Goal: Task Accomplishment & Management: Use online tool/utility

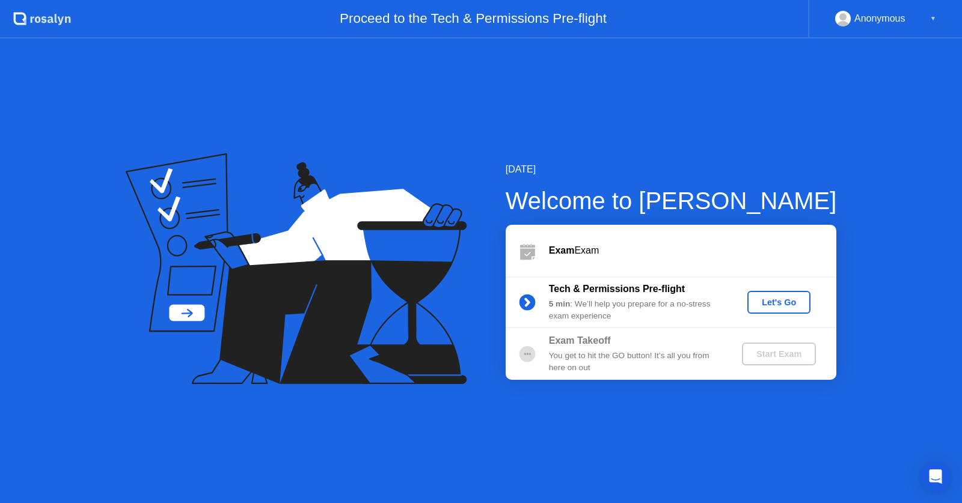
click at [792, 307] on div "Let's Go" at bounding box center [778, 303] width 53 height 10
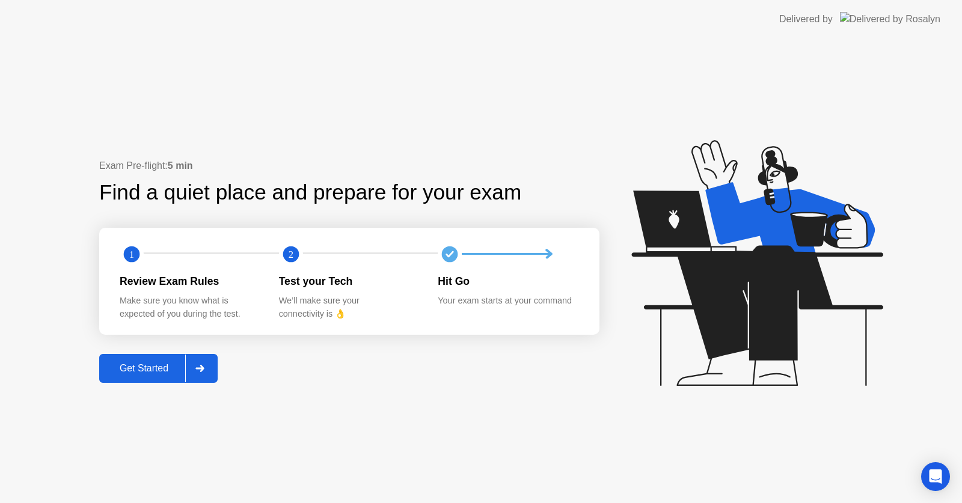
click at [150, 367] on div "Get Started" at bounding box center [144, 368] width 82 height 11
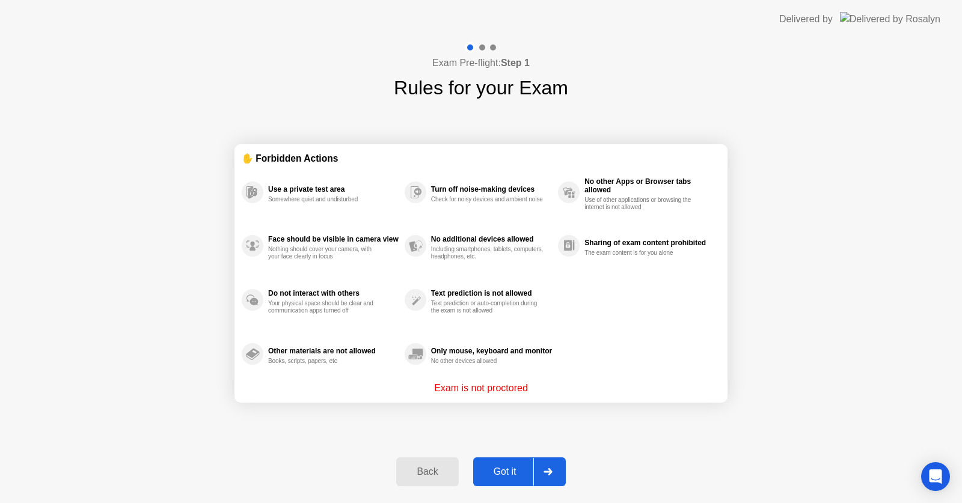
click at [506, 467] on div "Got it" at bounding box center [505, 471] width 57 height 11
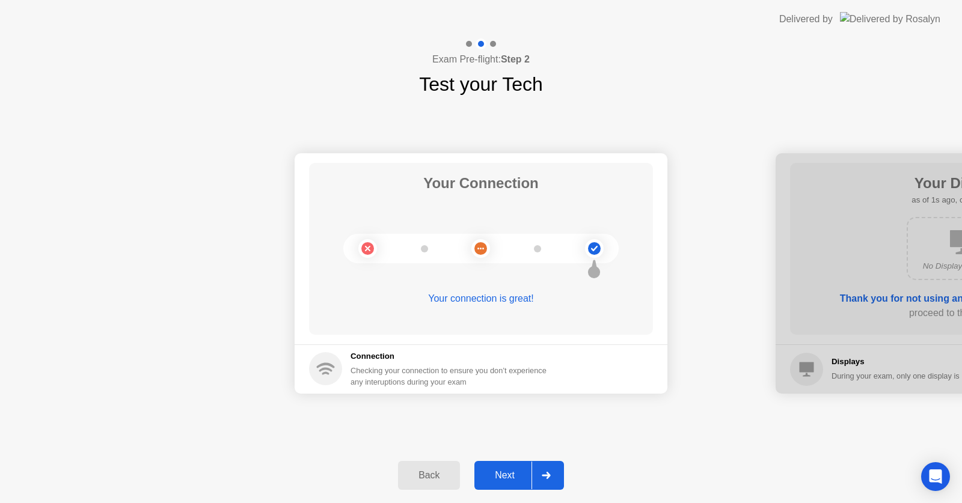
click at [506, 467] on button "Next" at bounding box center [519, 475] width 90 height 29
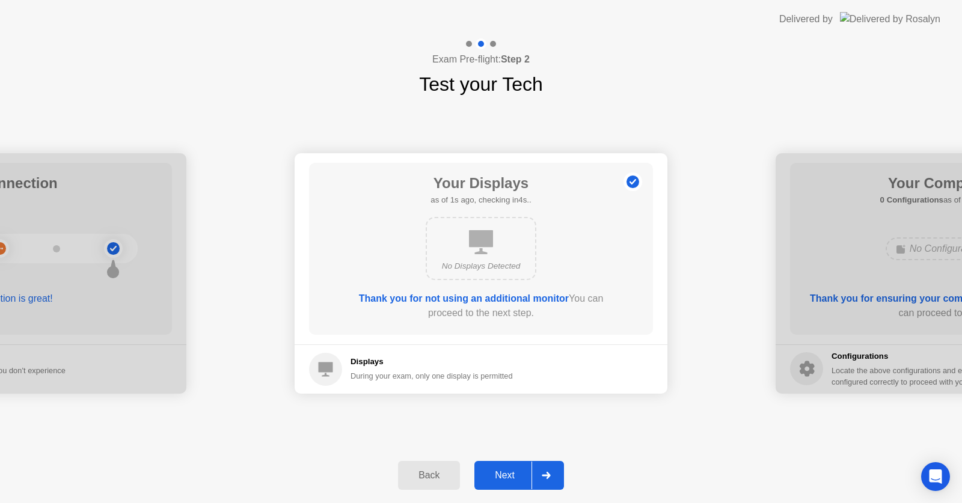
click at [506, 467] on button "Next" at bounding box center [519, 475] width 90 height 29
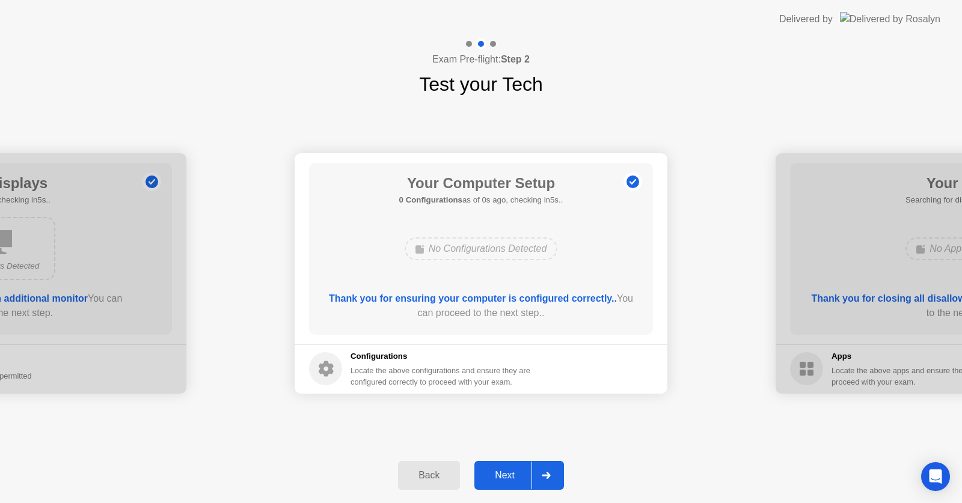
click at [506, 467] on button "Next" at bounding box center [519, 475] width 90 height 29
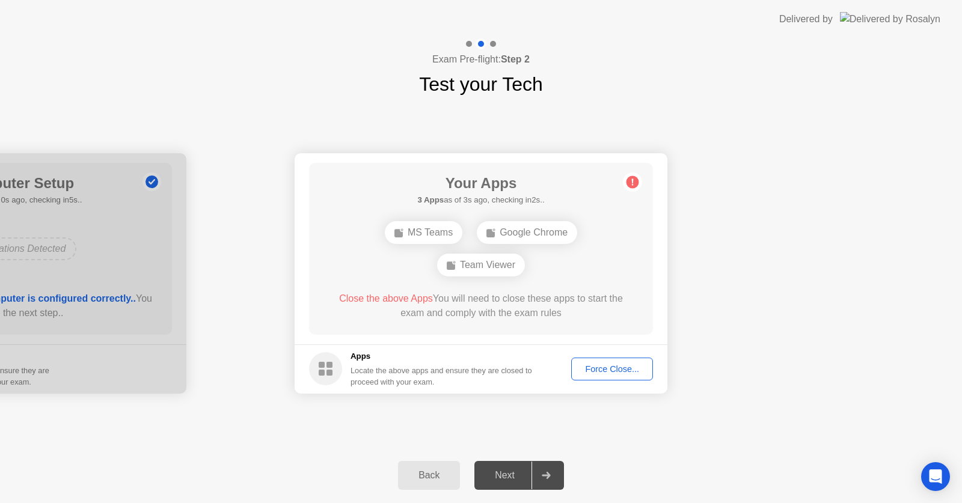
click at [587, 364] on div "Force Close..." at bounding box center [611, 369] width 73 height 10
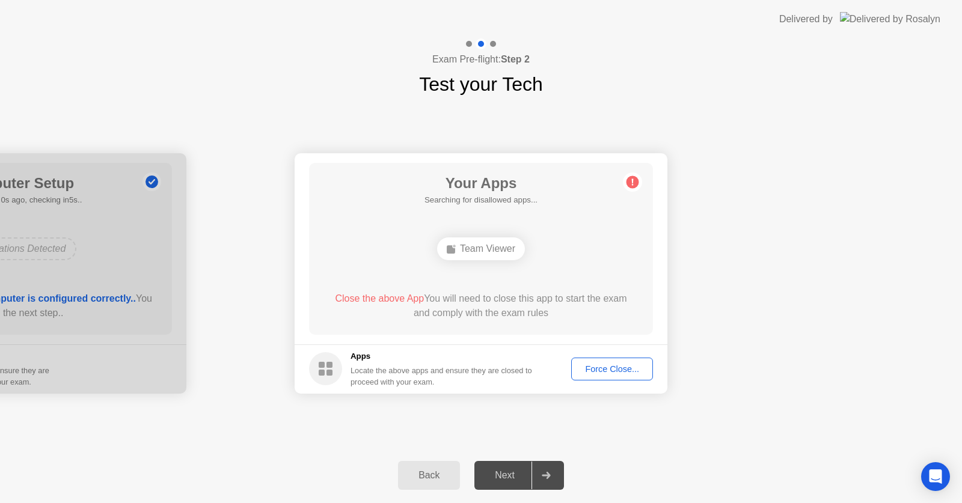
click at [577, 359] on button "Force Close..." at bounding box center [612, 369] width 82 height 23
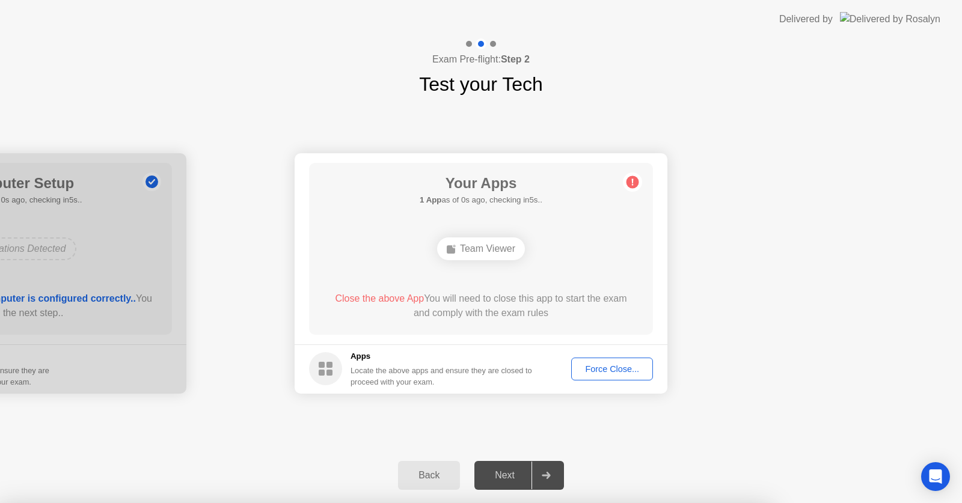
click at [743, 503] on div at bounding box center [481, 503] width 962 height 0
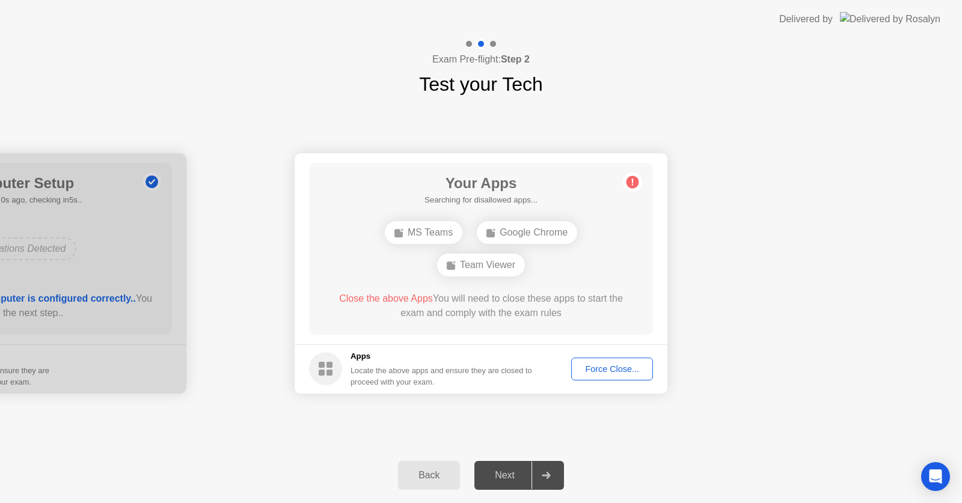
click at [623, 363] on app-apps "Your Apps Searching for disallowed apps... MS Teams Google Chrome Team Viewer C…" at bounding box center [481, 273] width 373 height 240
click at [623, 364] on div "Force Close..." at bounding box center [611, 369] width 73 height 10
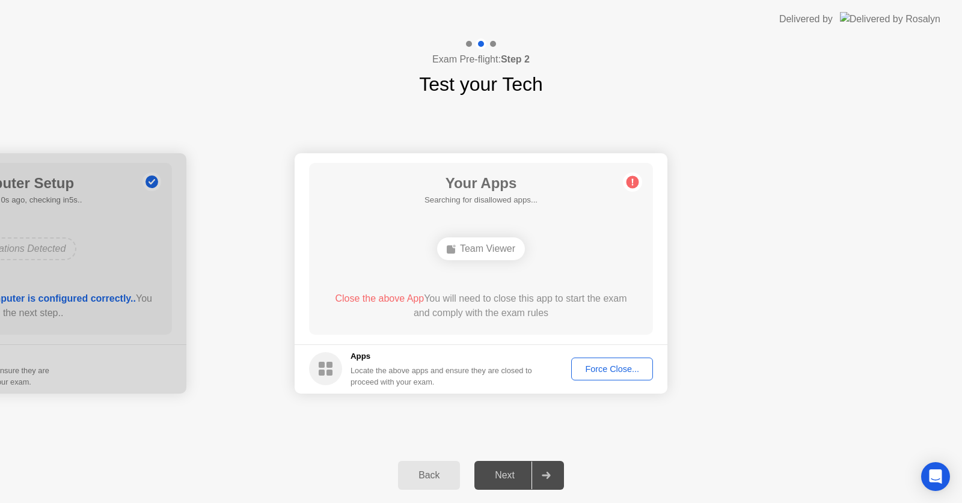
click at [593, 365] on div "Force Close..." at bounding box center [611, 369] width 73 height 10
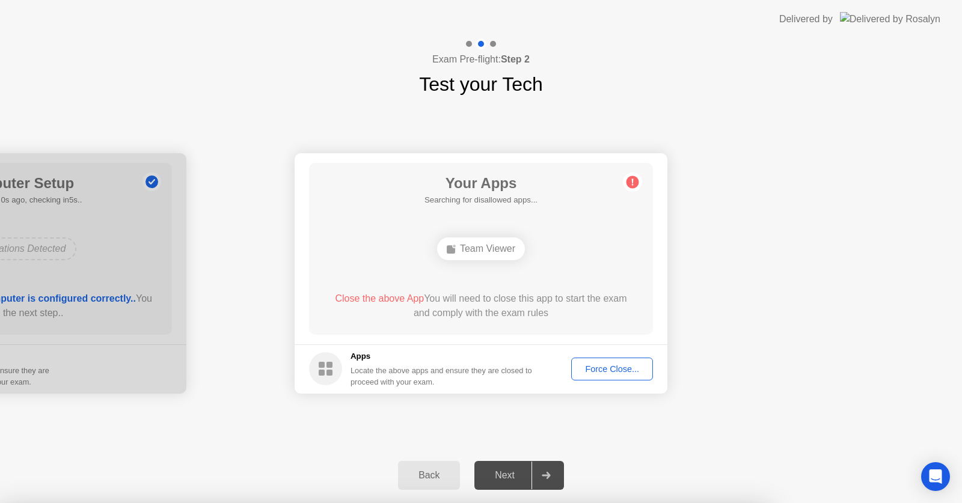
click at [518, 503] on div at bounding box center [481, 503] width 962 height 0
click at [797, 503] on div at bounding box center [481, 503] width 962 height 0
drag, startPoint x: 520, startPoint y: 456, endPoint x: 516, endPoint y: 467, distance: 12.0
click at [516, 503] on div at bounding box center [481, 503] width 962 height 0
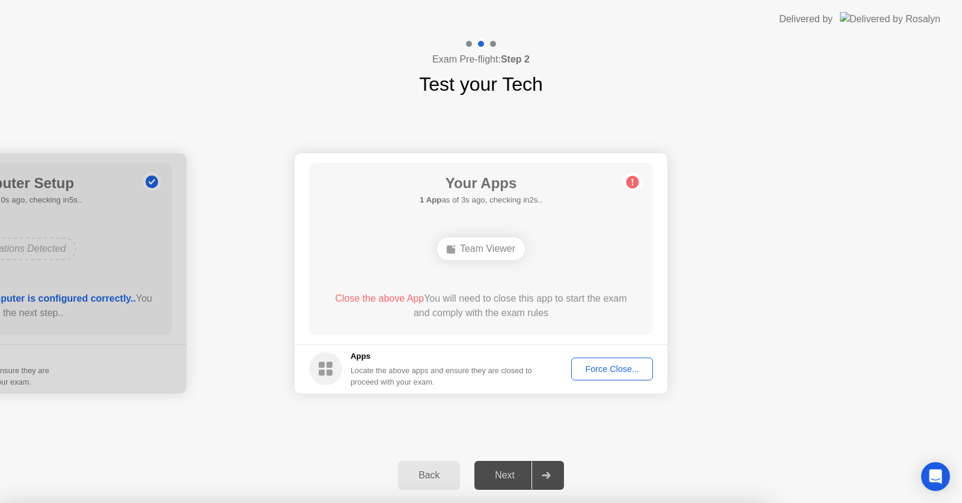
click at [536, 503] on div at bounding box center [481, 503] width 962 height 0
click at [597, 503] on div at bounding box center [481, 503] width 962 height 0
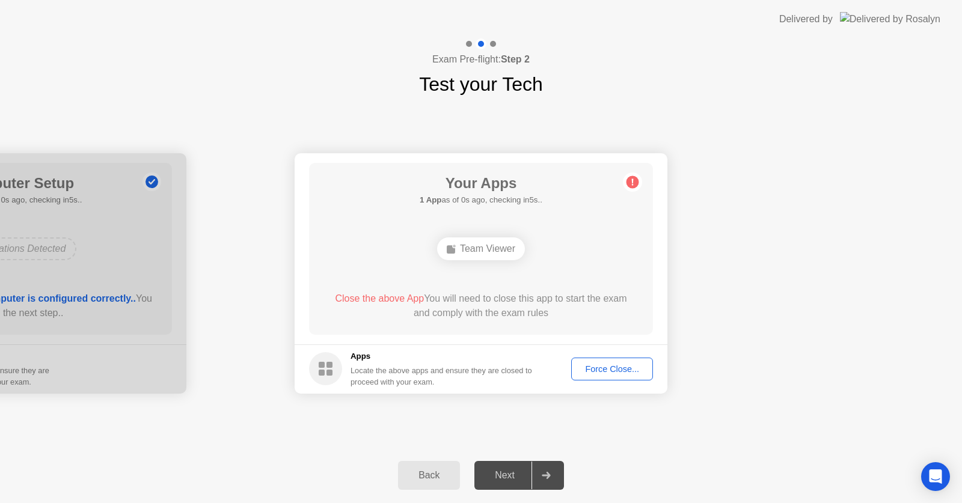
click at [613, 369] on div "Force Close..." at bounding box center [611, 369] width 73 height 10
